Goal: Task Accomplishment & Management: Use online tool/utility

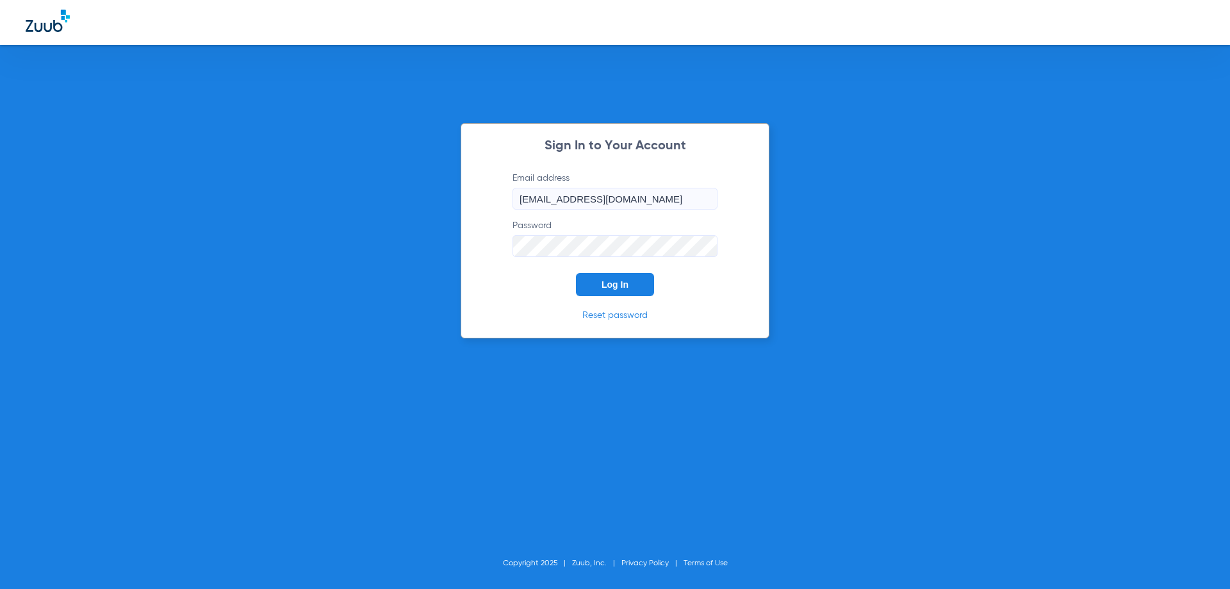
click at [598, 287] on button "Log In" at bounding box center [615, 284] width 78 height 23
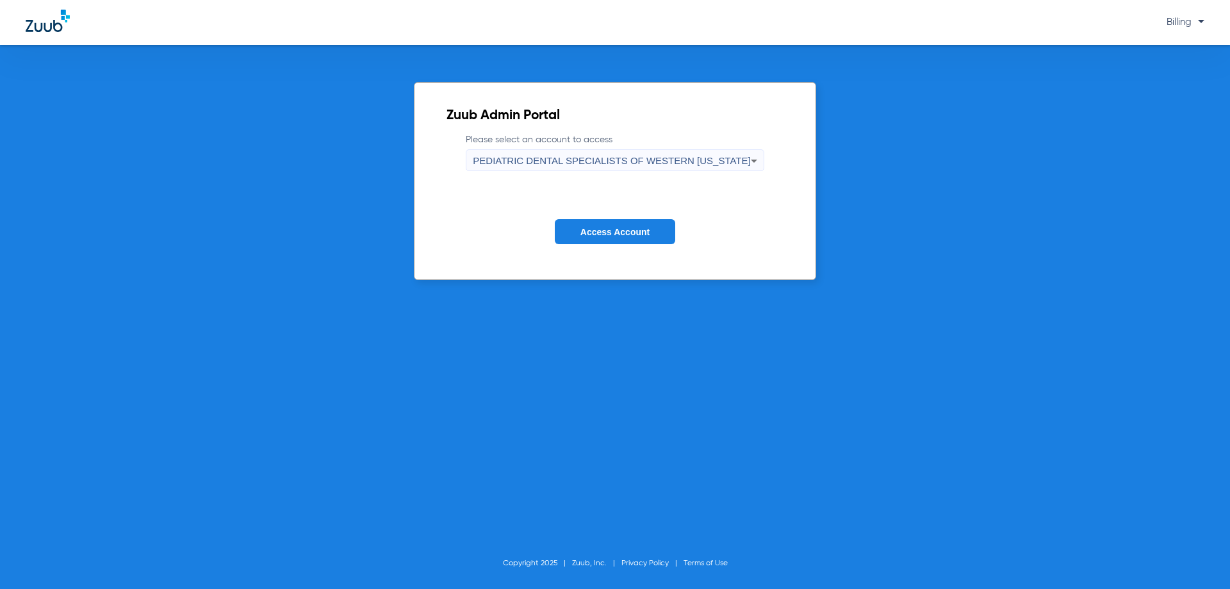
click at [617, 165] on span "PEDIATRIC DENTAL SPECIALISTS OF WESTERN [US_STATE]" at bounding box center [611, 160] width 277 height 11
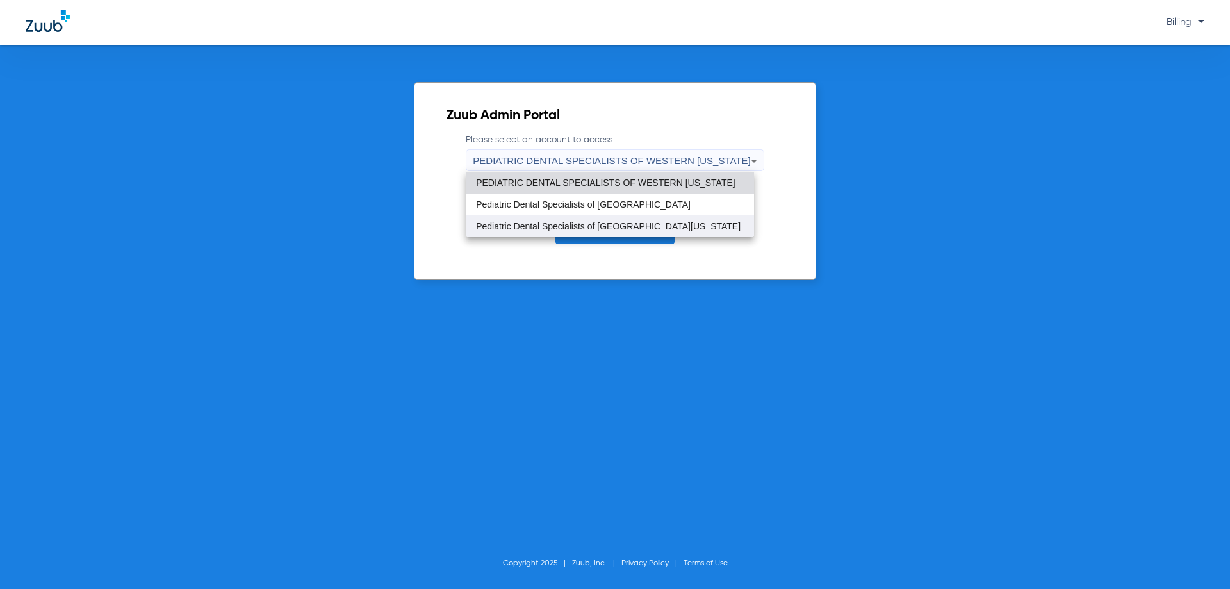
click at [611, 225] on span "Pediatric Dental Specialists of [GEOGRAPHIC_DATA][US_STATE]" at bounding box center [608, 226] width 265 height 9
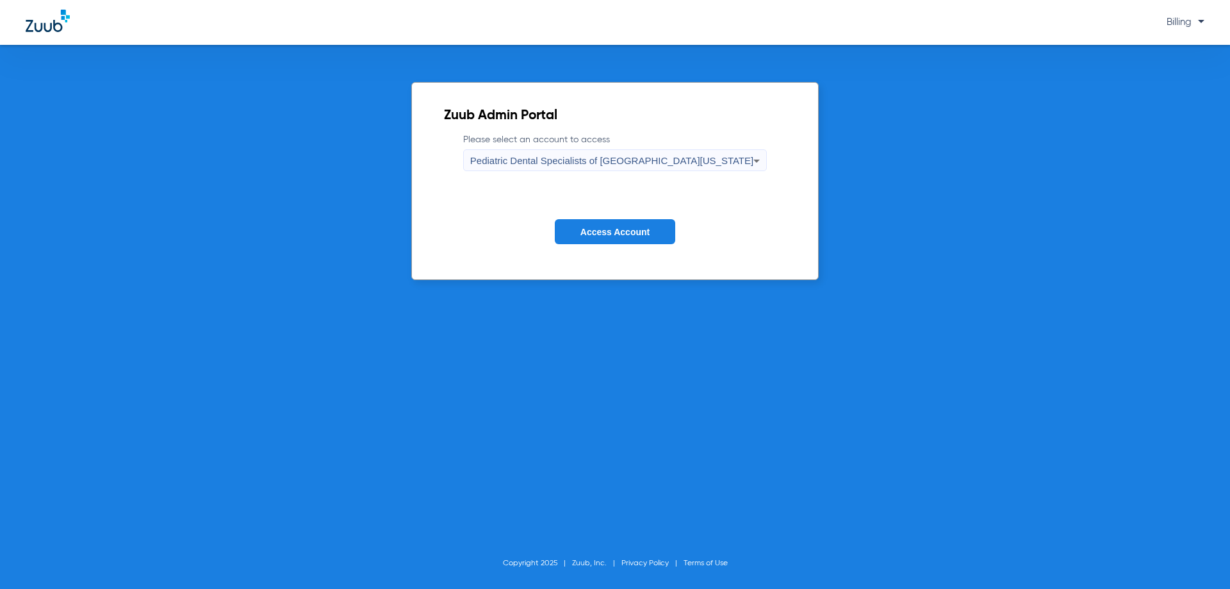
click at [611, 225] on button "Access Account" at bounding box center [615, 231] width 120 height 25
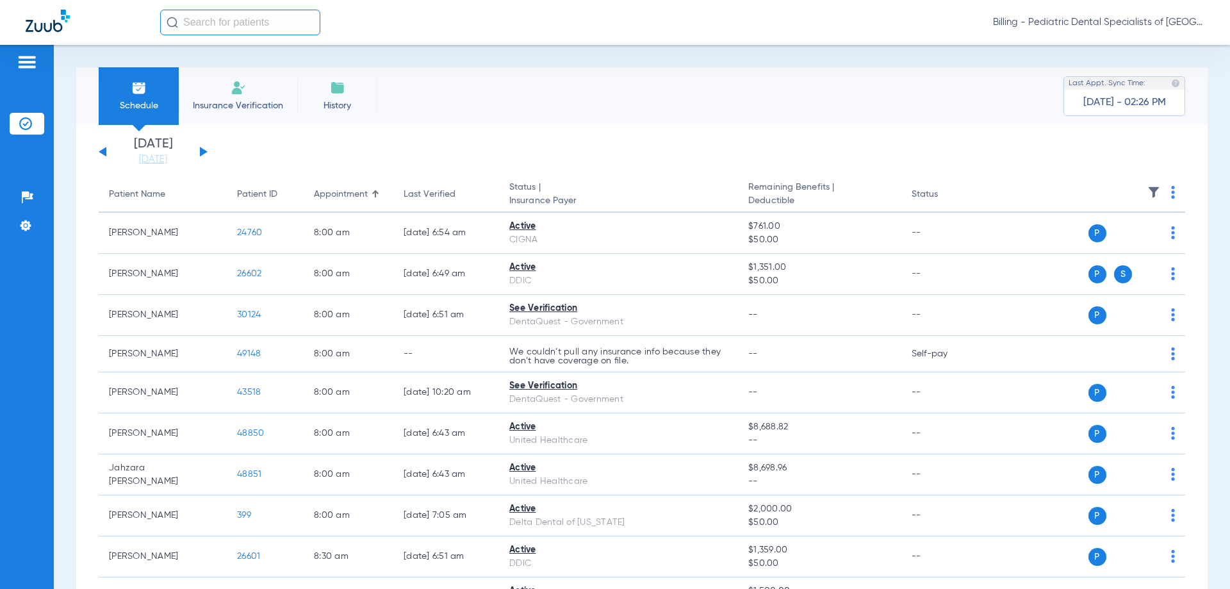
click at [203, 151] on button at bounding box center [204, 152] width 8 height 10
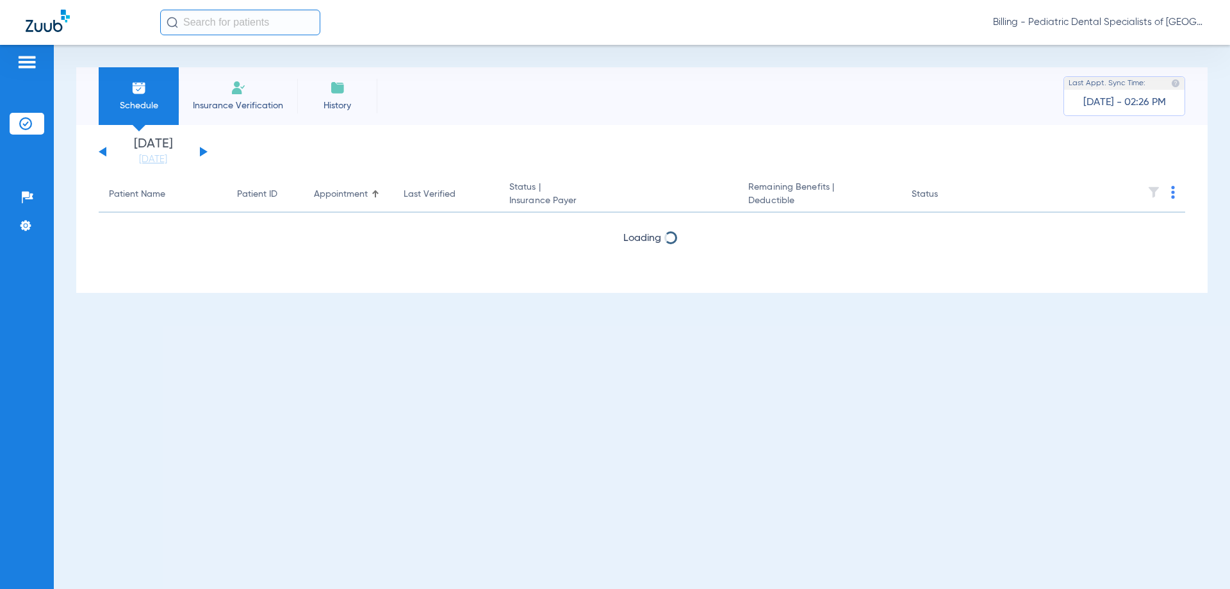
click at [203, 151] on button at bounding box center [204, 152] width 8 height 10
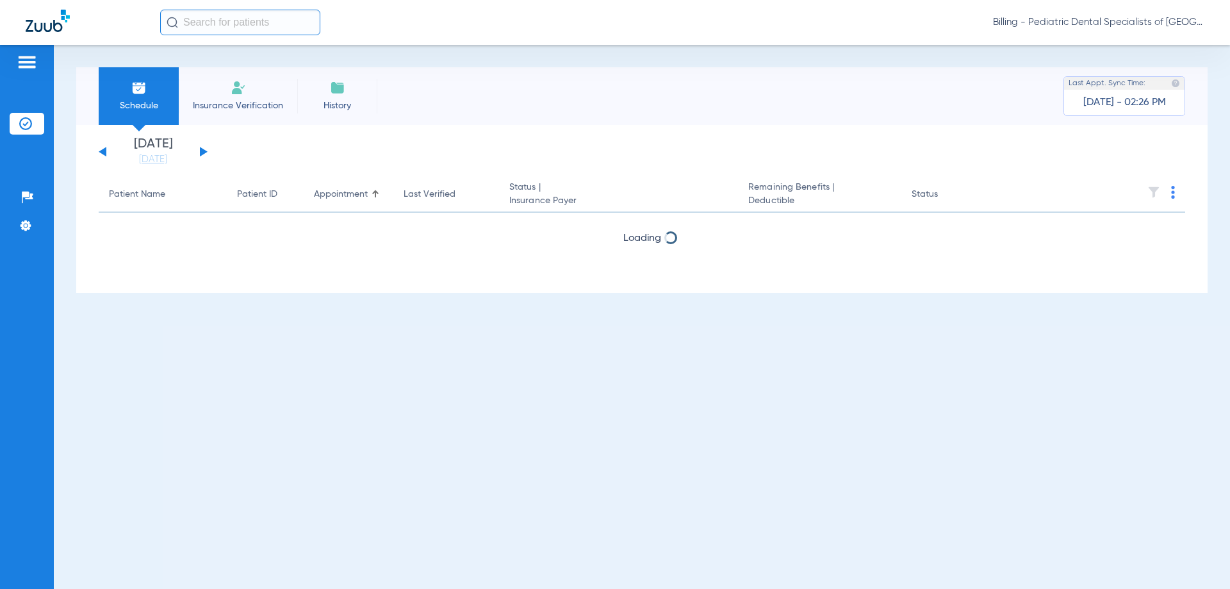
click at [203, 151] on button at bounding box center [204, 152] width 8 height 10
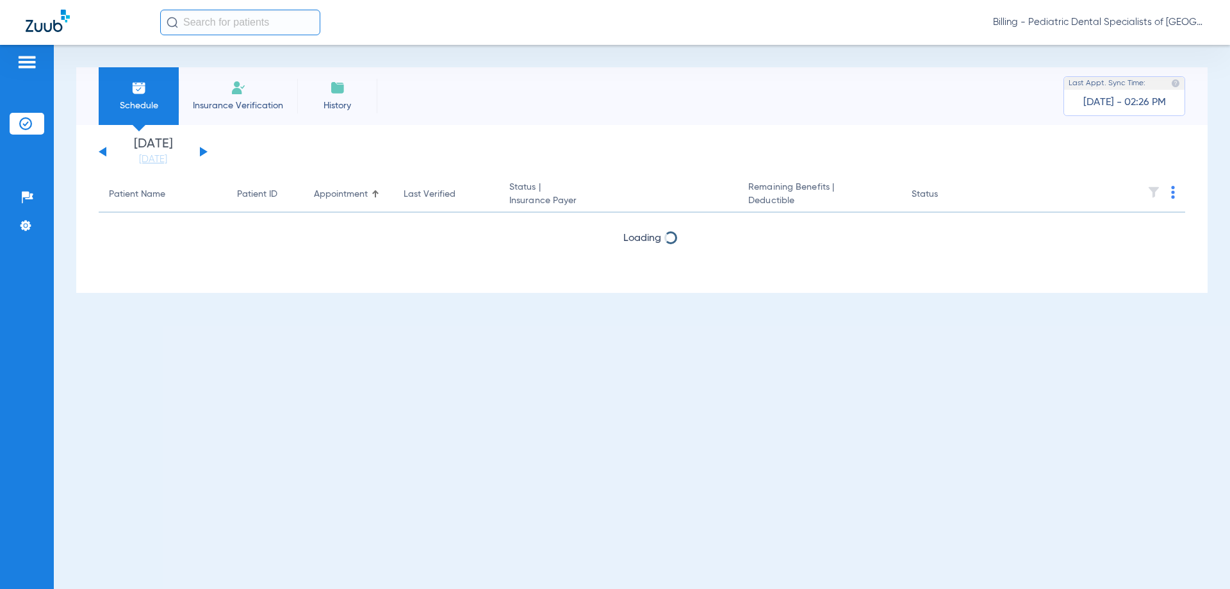
click at [203, 151] on button at bounding box center [204, 152] width 8 height 10
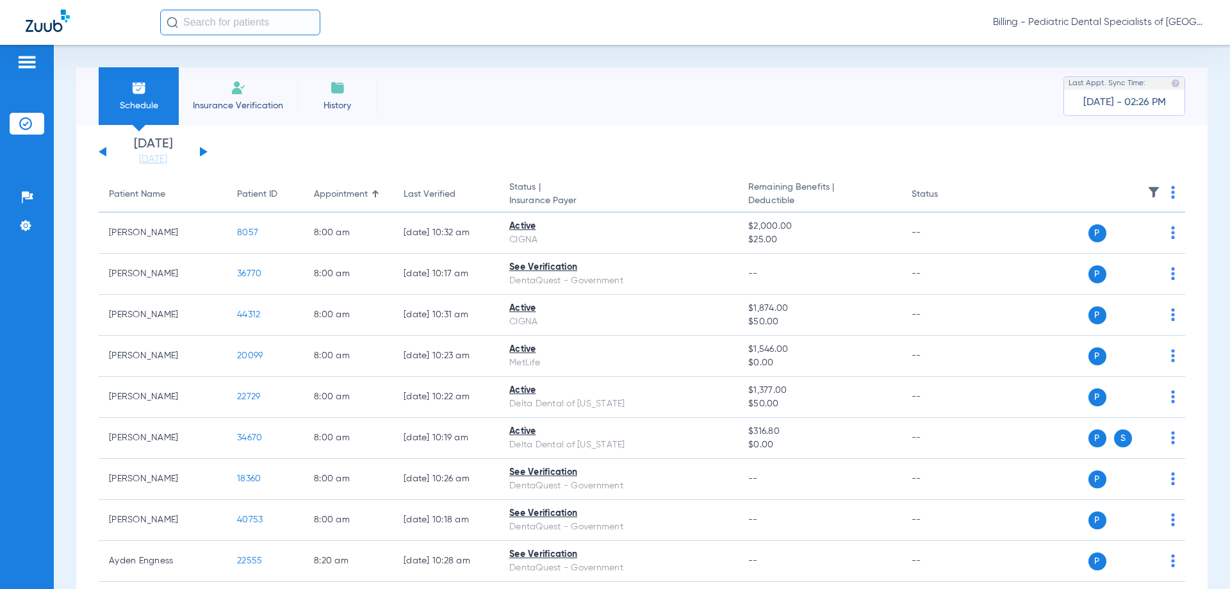
click at [203, 151] on button at bounding box center [204, 152] width 8 height 10
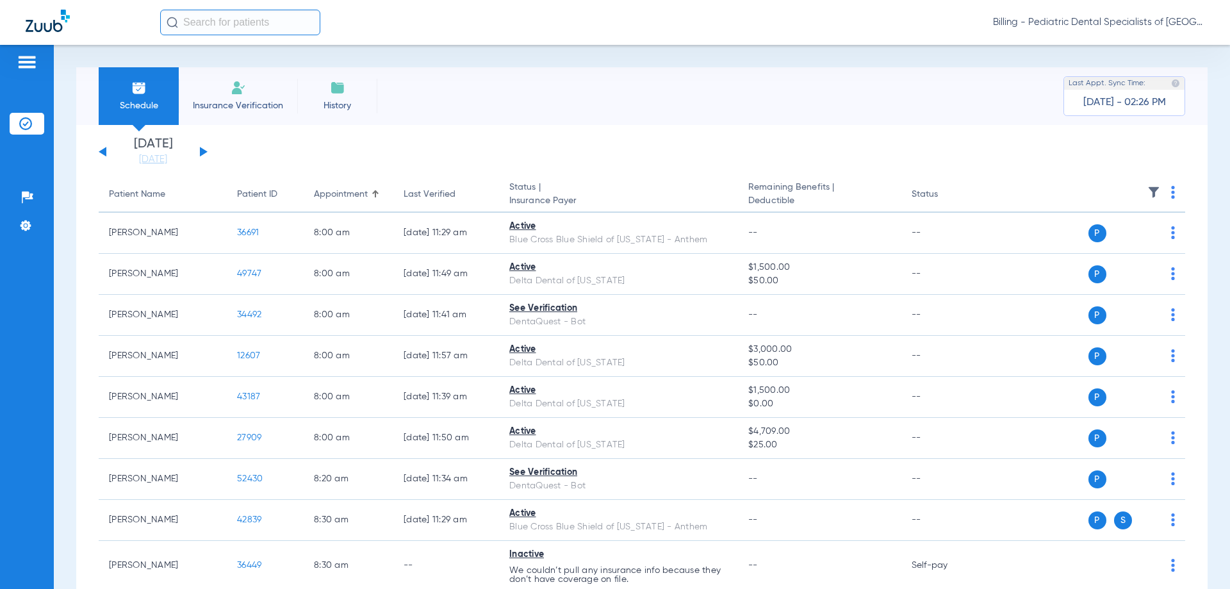
click at [203, 151] on button at bounding box center [204, 152] width 8 height 10
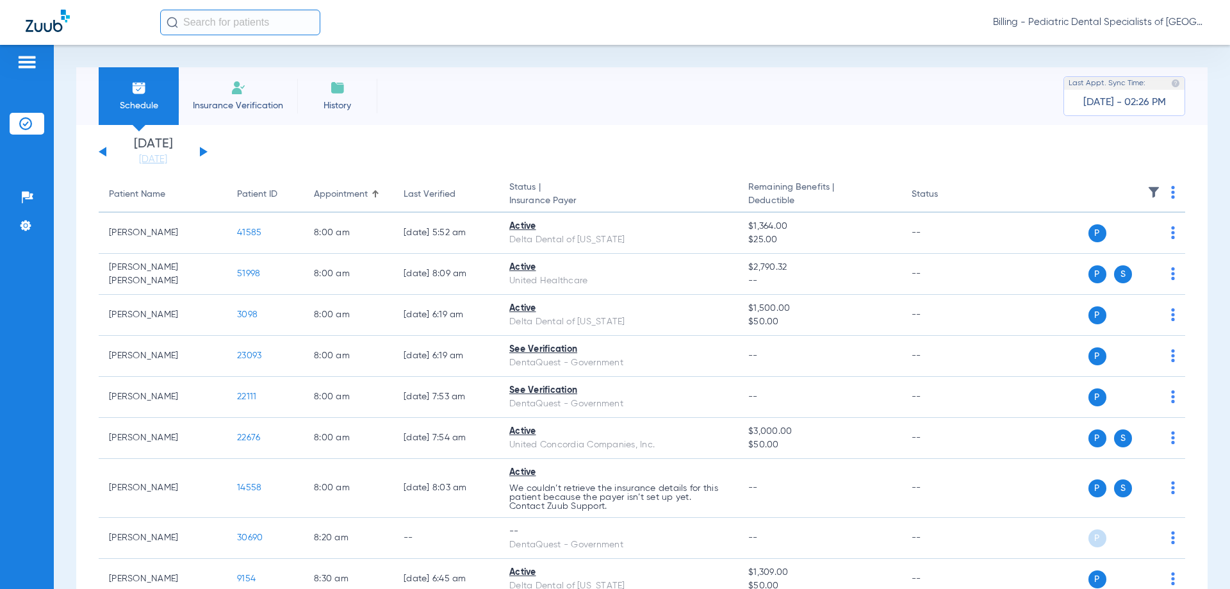
click at [1172, 191] on img at bounding box center [1174, 192] width 4 height 13
click at [1118, 238] on button "Verify All" at bounding box center [1114, 243] width 101 height 26
